Goal: Find specific page/section: Locate a particular part of the current website

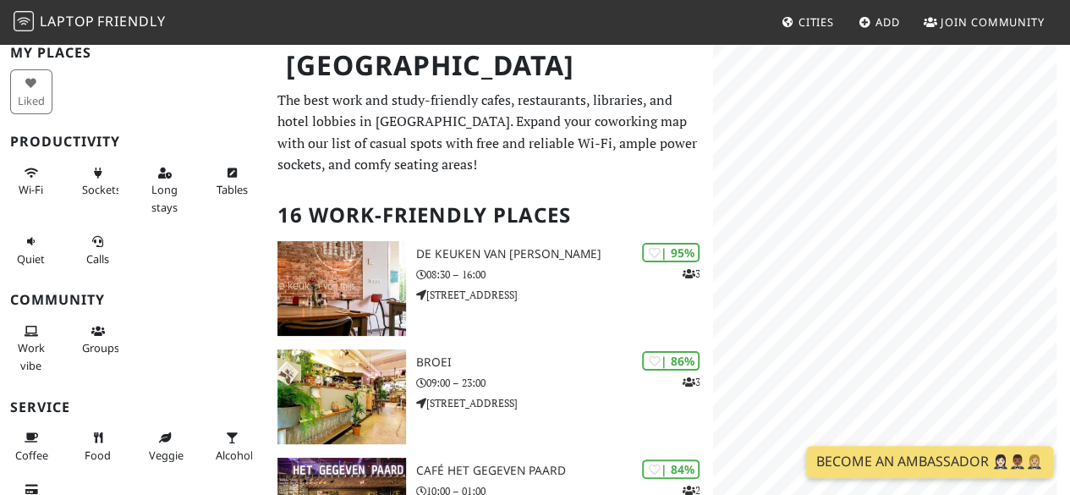
scroll to position [17, 0]
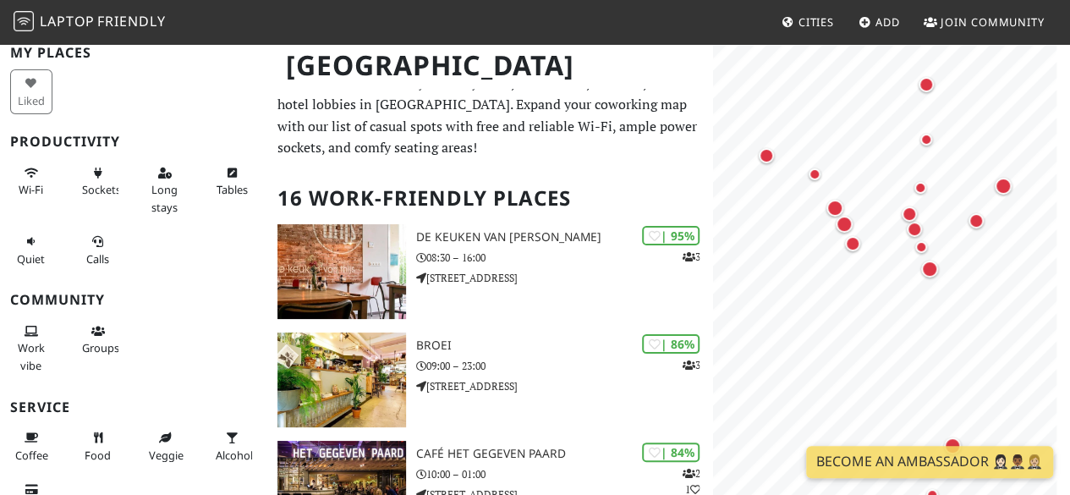
click at [497, 142] on p "The best work and study-friendly cafes, restaurants, libraries, and hotel lobbi…" at bounding box center [489, 116] width 425 height 86
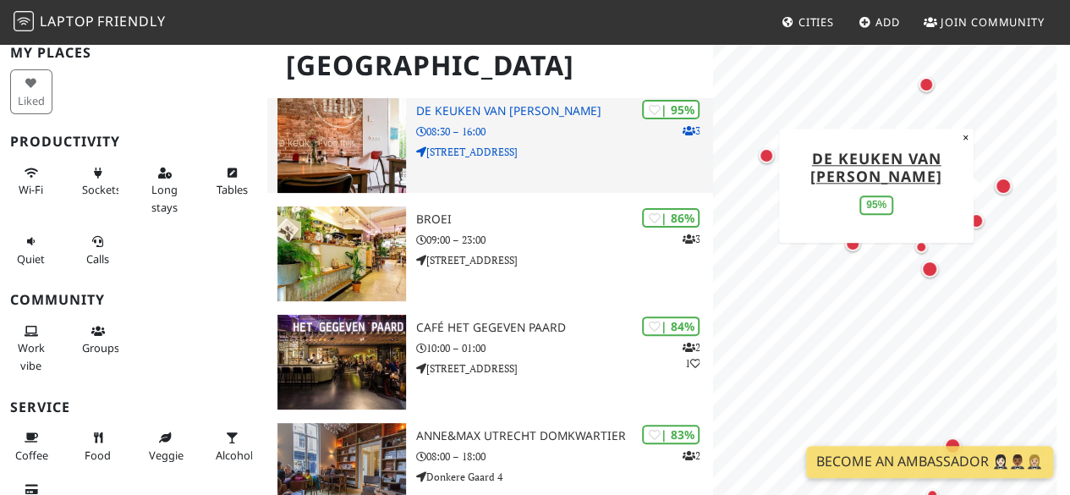
scroll to position [145, 0]
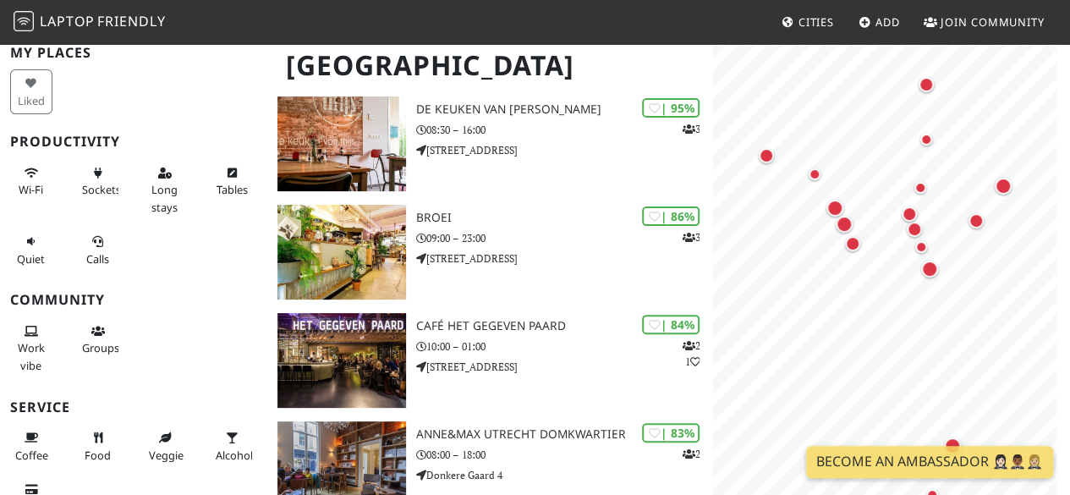
click at [468, 103] on div "[GEOGRAPHIC_DATA]" at bounding box center [535, 75] width 1070 height 67
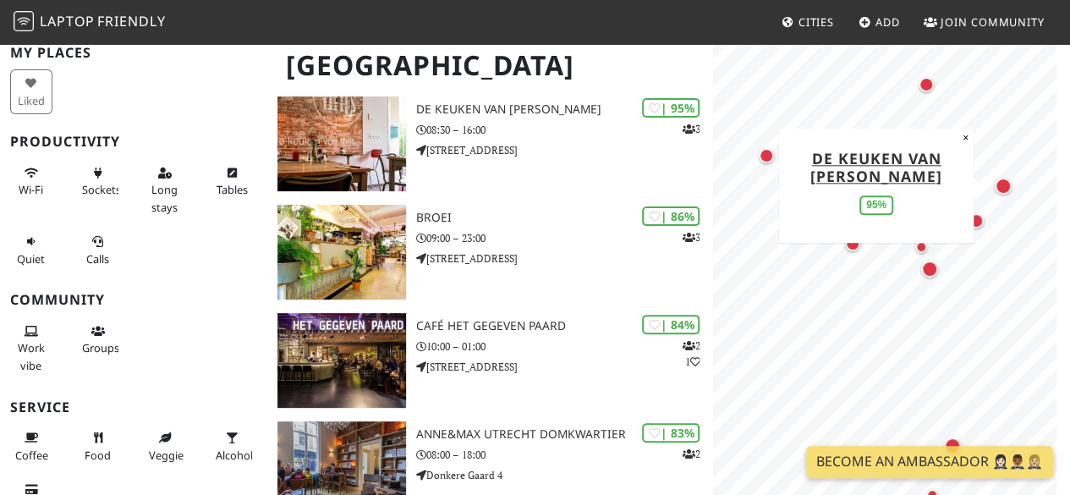
click at [525, 107] on div "[GEOGRAPHIC_DATA]" at bounding box center [535, 75] width 1070 height 67
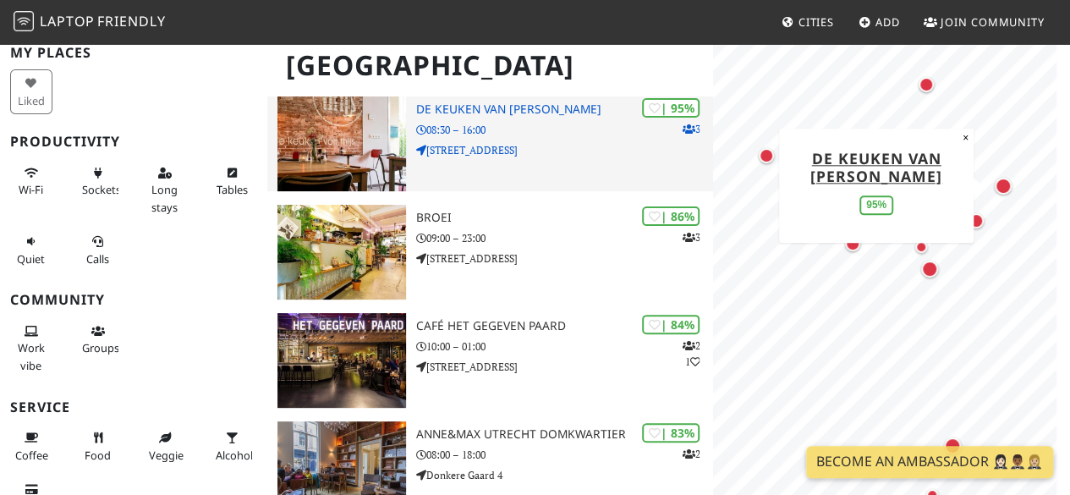
click at [380, 119] on img at bounding box center [341, 143] width 129 height 95
click at [479, 191] on div "| 95% 3 De keuken van [PERSON_NAME] 08:30 – 16:00 [STREET_ADDRESS]" at bounding box center [564, 143] width 297 height 95
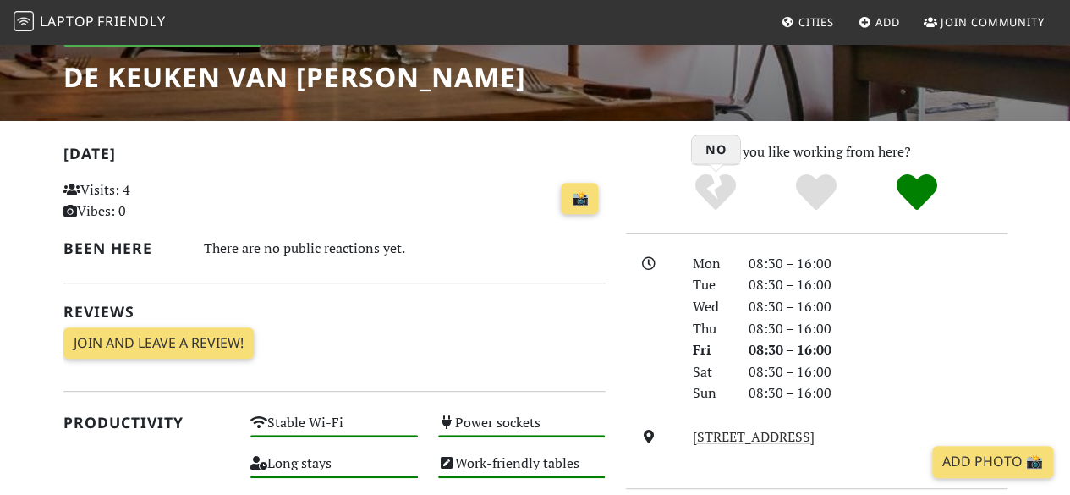
scroll to position [274, 0]
